Goal: Information Seeking & Learning: Understand process/instructions

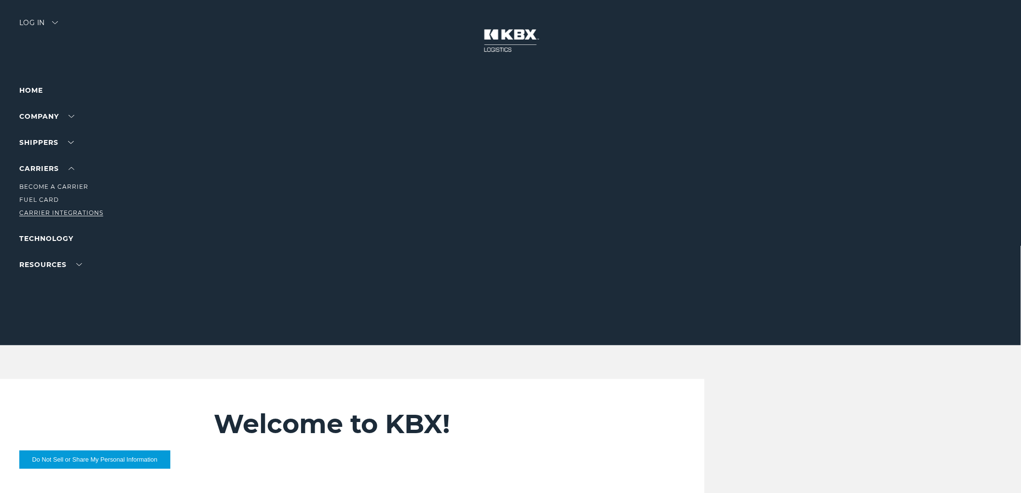
click at [41, 210] on link "Carrier Integrations" at bounding box center [61, 212] width 84 height 7
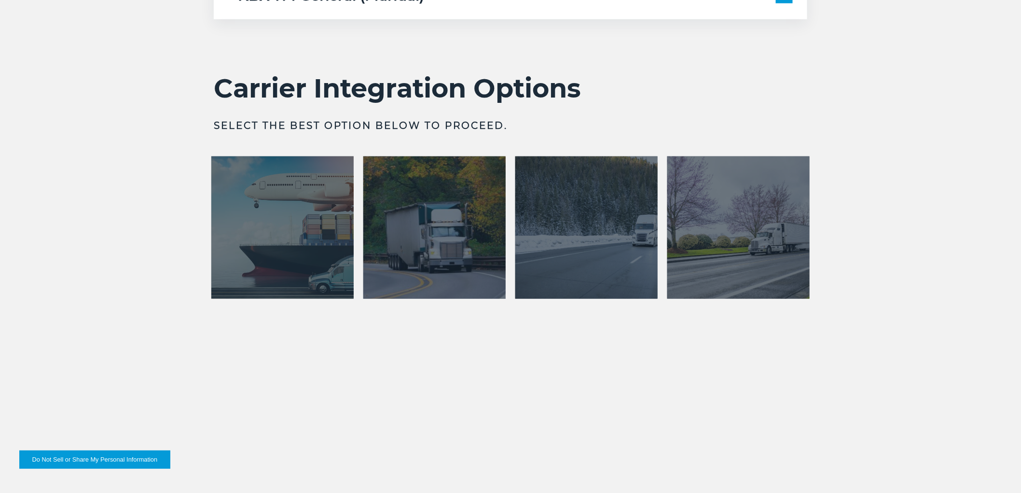
scroll to position [1930, 0]
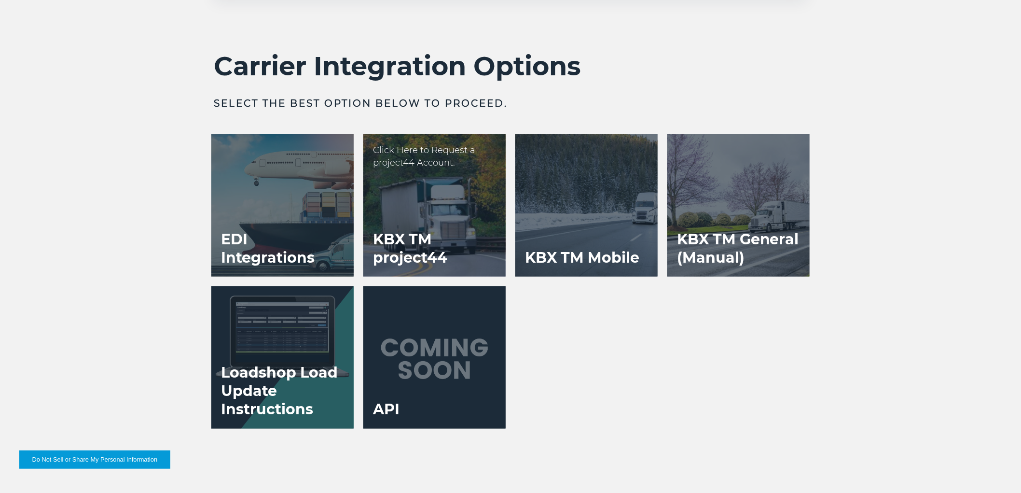
click at [389, 213] on div at bounding box center [434, 205] width 142 height 142
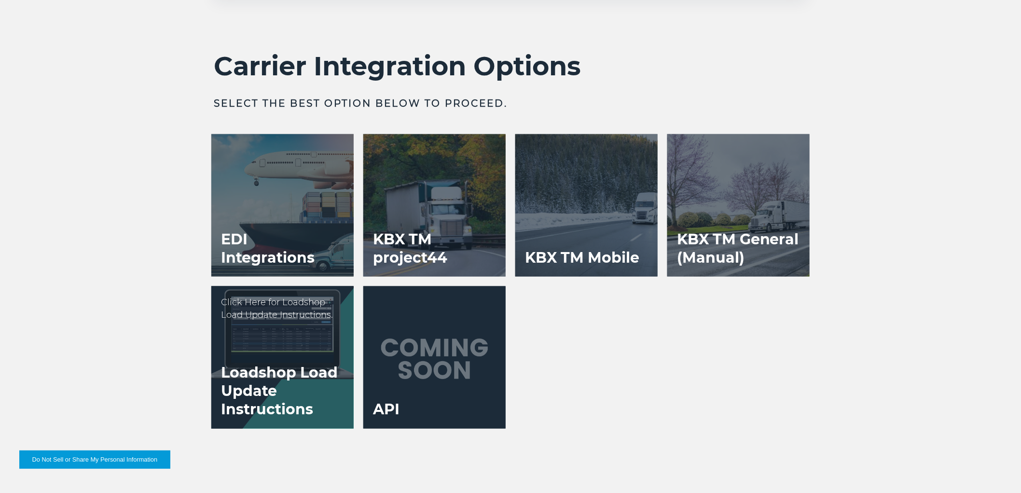
click at [274, 289] on div at bounding box center [282, 357] width 142 height 142
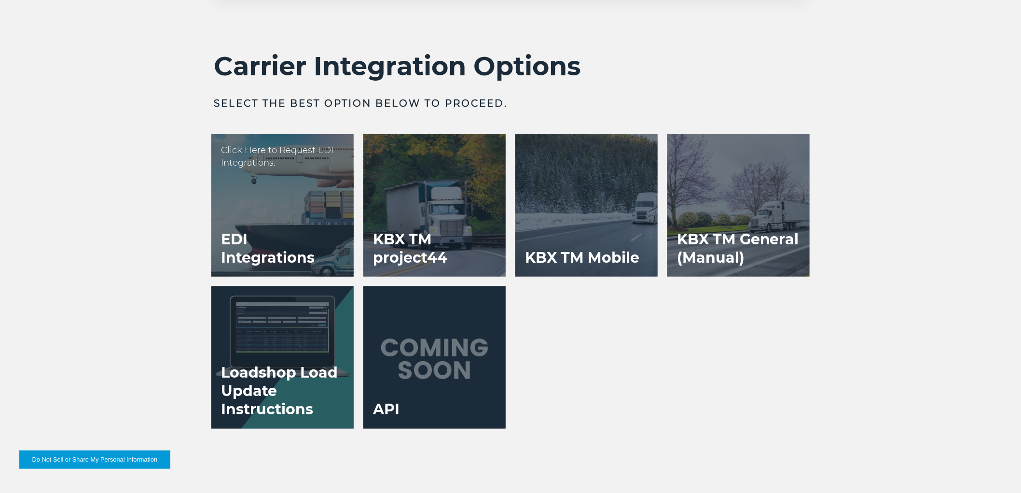
click at [282, 244] on h3 "EDI Integrations" at bounding box center [282, 248] width 142 height 56
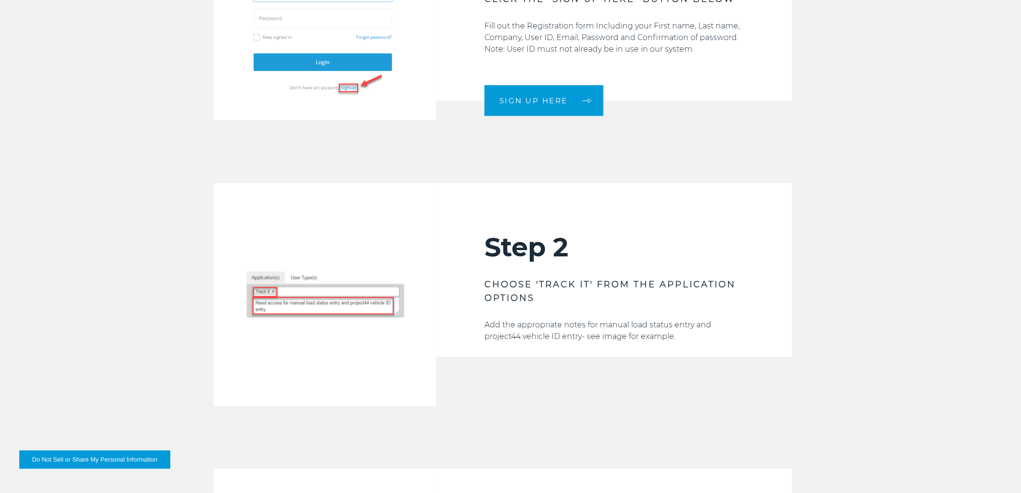
scroll to position [1072, 0]
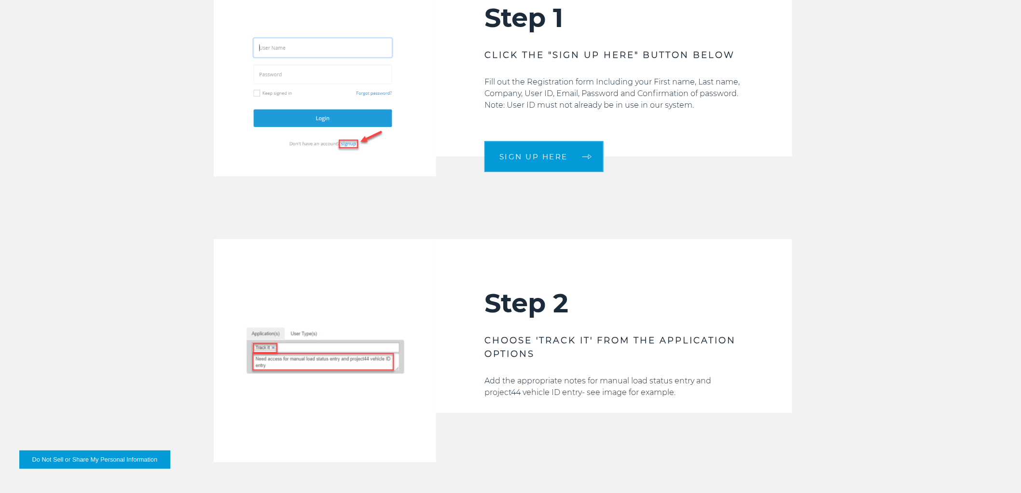
drag, startPoint x: 876, startPoint y: 20, endPoint x: 511, endPoint y: 28, distance: 364.8
click at [876, 20] on div "Step 1 CLICK THE "SIGN UP HERE" BUTTON BELOW Fill out the Registration form Inc…" at bounding box center [510, 65] width 1021 height 222
click at [20, 224] on div "Welcome to the KBX TM for project44 Account Request page If you have not alread…" at bounding box center [510, 473] width 1021 height 2353
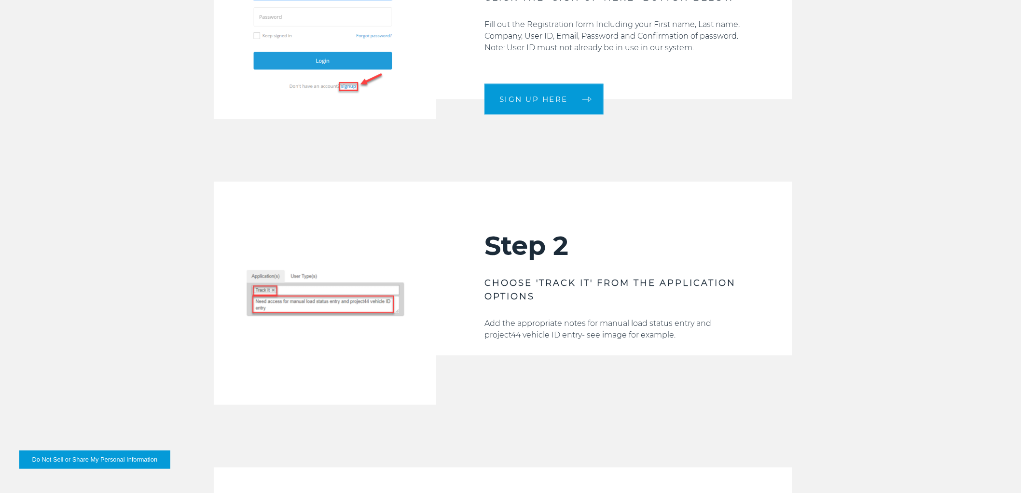
scroll to position [1393, 0]
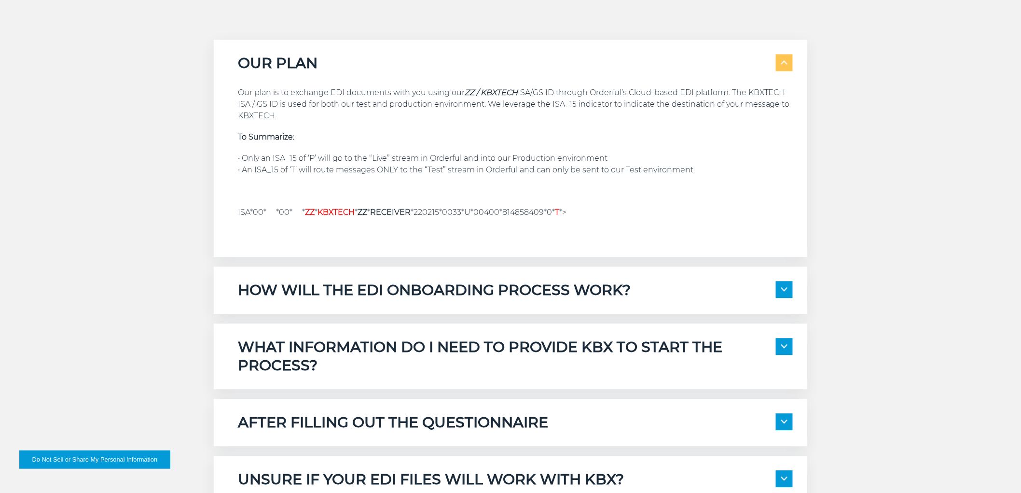
scroll to position [1126, 0]
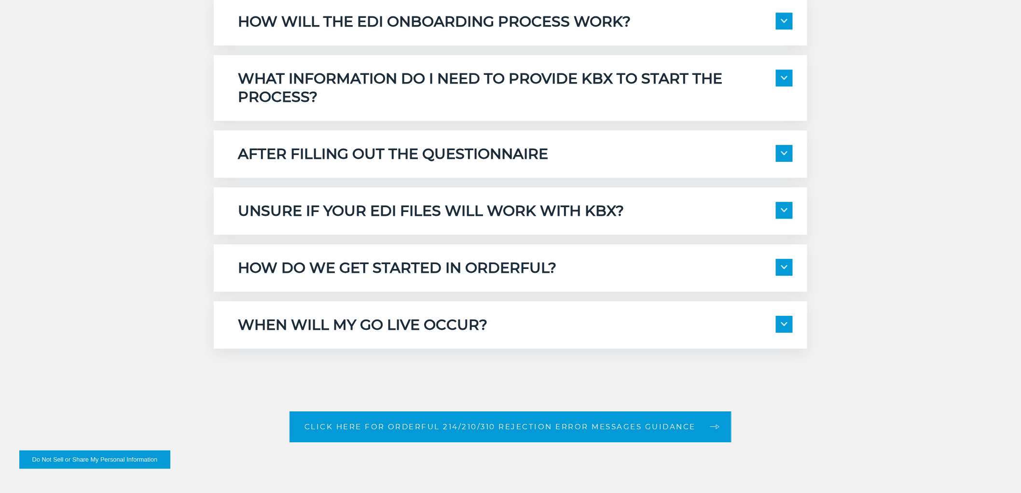
click at [360, 254] on div "HOW DO WE GET STARTED IN ORDERFUL? The process starts with a KBXT Onboarding Sp…" at bounding box center [510, 267] width 593 height 47
click at [360, 267] on h5 "HOW DO WE GET STARTED IN ORDERFUL?" at bounding box center [397, 268] width 318 height 18
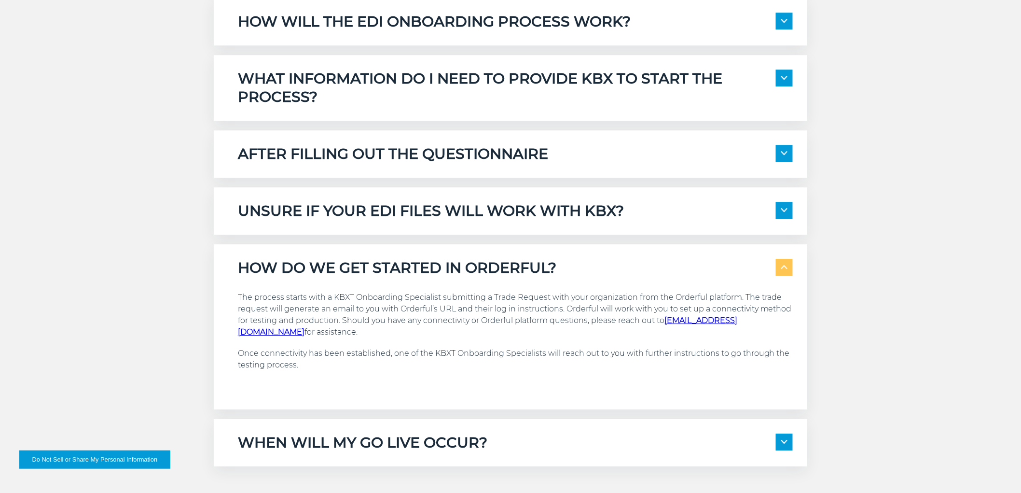
click at [374, 428] on div "WHEN WILL MY GO LIVE OCCUR? We expect to test all scenarios in the Orderful pla…" at bounding box center [510, 442] width 593 height 47
click at [422, 207] on h5 "UNSURE IF YOUR EDI FILES WILL WORK WITH KBX?" at bounding box center [431, 211] width 386 height 18
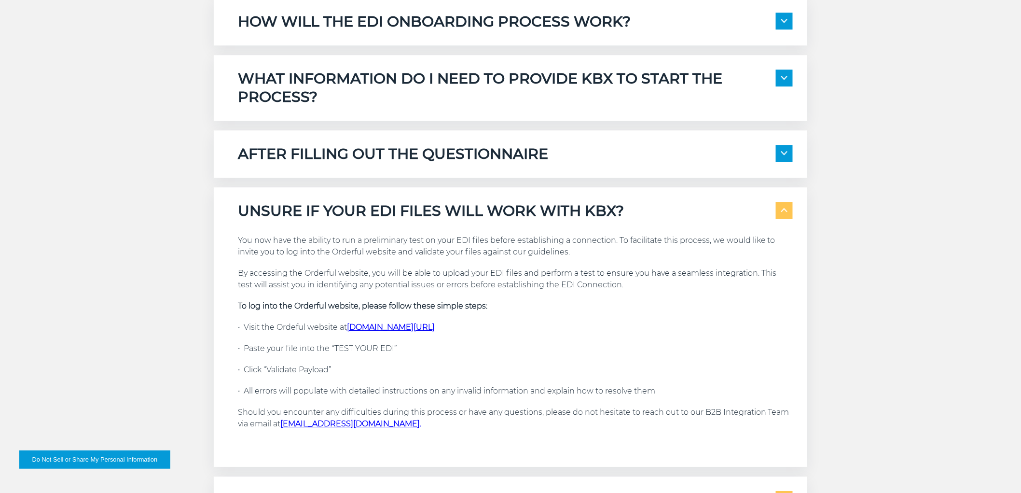
click at [430, 162] on h5 "AFTER FILLING OUT THE QUESTIONNAIRE" at bounding box center [393, 154] width 310 height 18
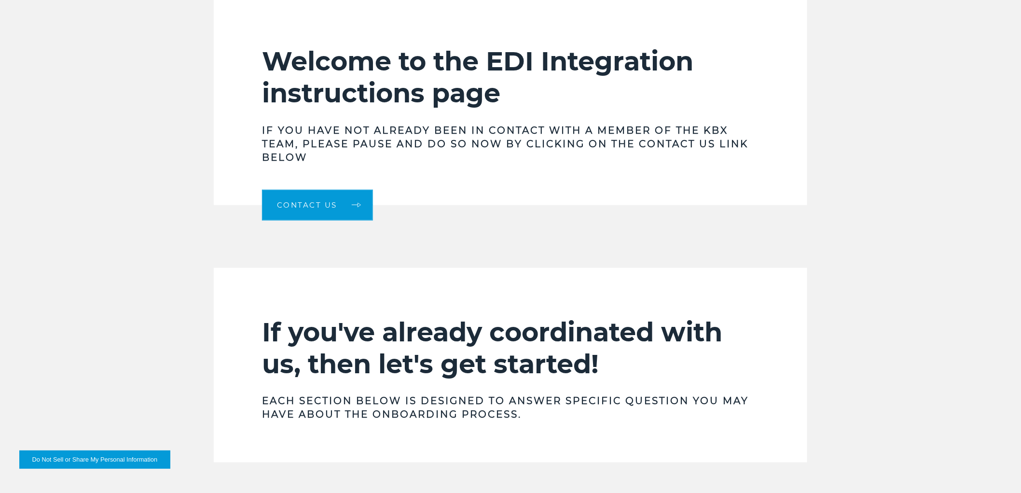
scroll to position [214, 0]
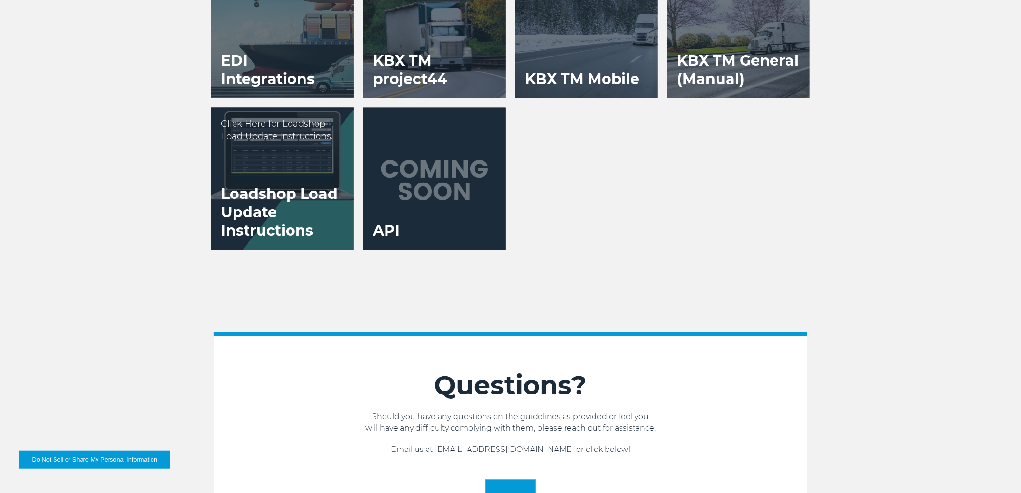
click at [287, 188] on h3 "Loadshop Load Update Instructions" at bounding box center [282, 213] width 142 height 74
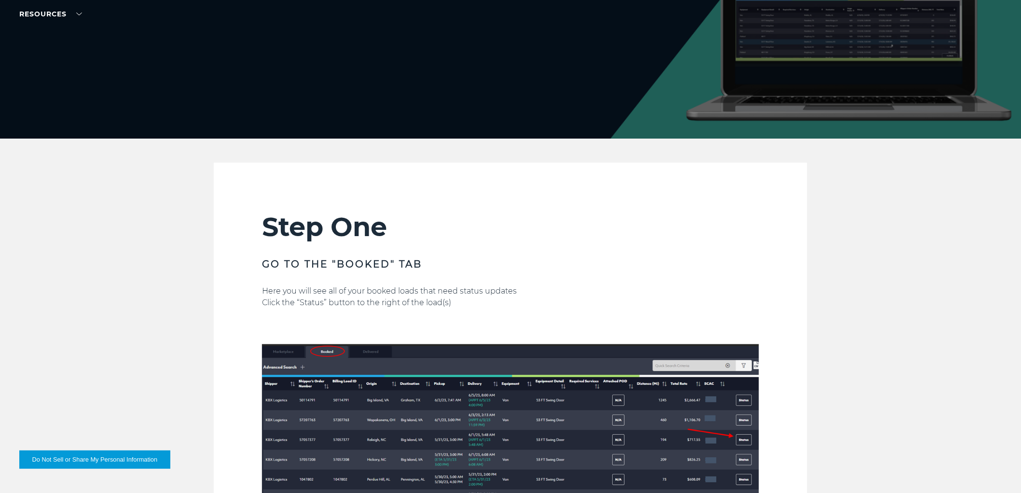
scroll to position [268, 0]
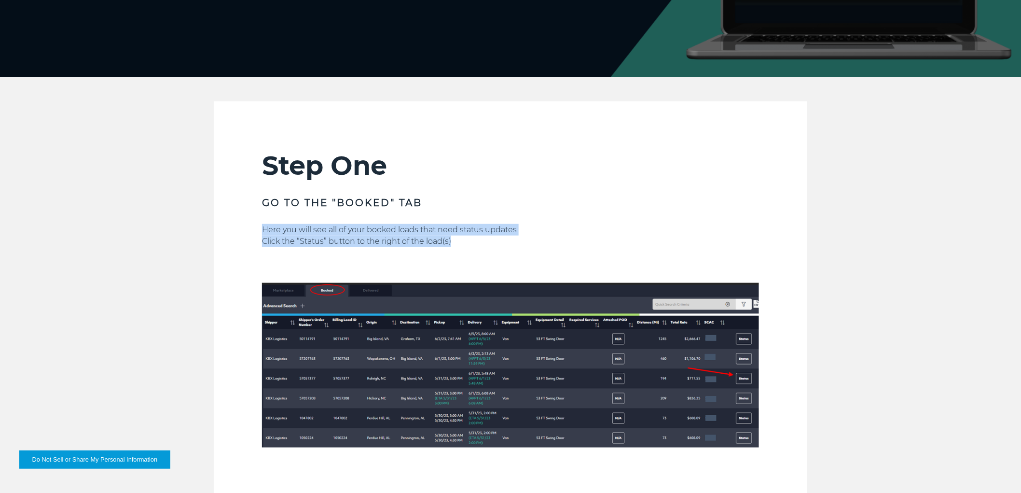
drag, startPoint x: 258, startPoint y: 223, endPoint x: 489, endPoint y: 240, distance: 231.3
click at [489, 240] on section "Step One Go to the "booked" tab Here you will see all of your booked loads that…" at bounding box center [510, 308] width 593 height 414
click at [489, 240] on p "Click the “Status” button to the right of the load(s)" at bounding box center [510, 241] width 497 height 12
drag, startPoint x: 348, startPoint y: 230, endPoint x: 466, endPoint y: 240, distance: 118.2
click at [466, 240] on div "Here you will see all of your booked loads that need status updates Click the “…" at bounding box center [510, 349] width 497 height 251
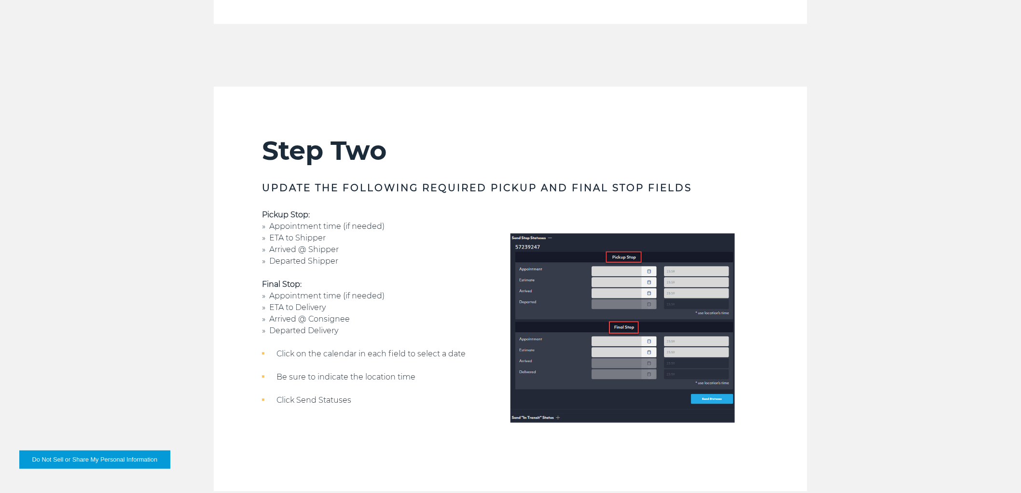
scroll to position [804, 0]
